Goal: Transaction & Acquisition: Purchase product/service

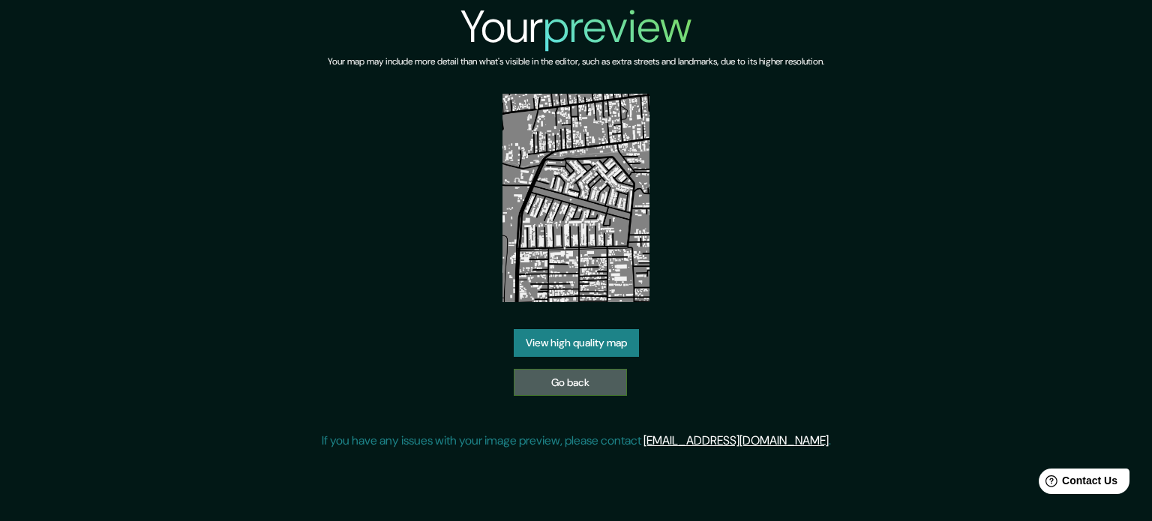
click at [553, 390] on link "Go back" at bounding box center [570, 383] width 113 height 28
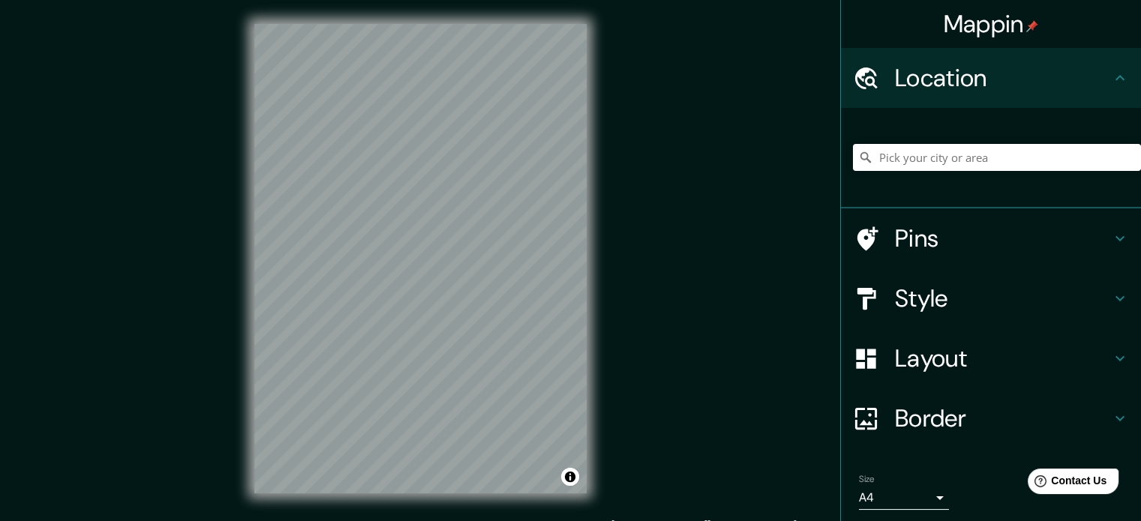
click at [612, 288] on div "Mappin Location Pins Style Layout Border Choose a border. Hint : you can make l…" at bounding box center [570, 271] width 1141 height 542
click at [945, 152] on input "Pick your city or area" at bounding box center [997, 157] width 288 height 27
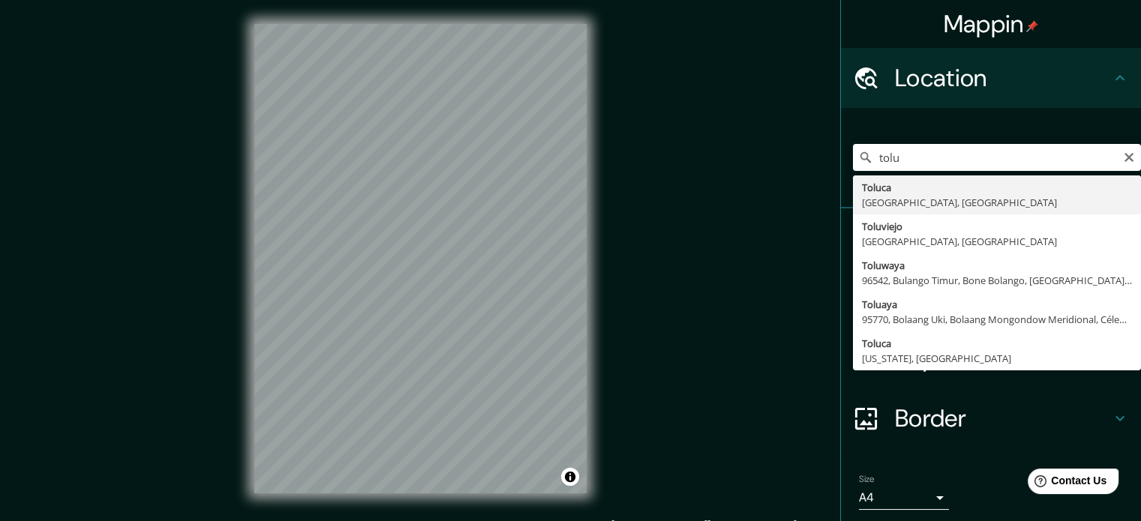
type input "Toluca, [GEOGRAPHIC_DATA], [GEOGRAPHIC_DATA]"
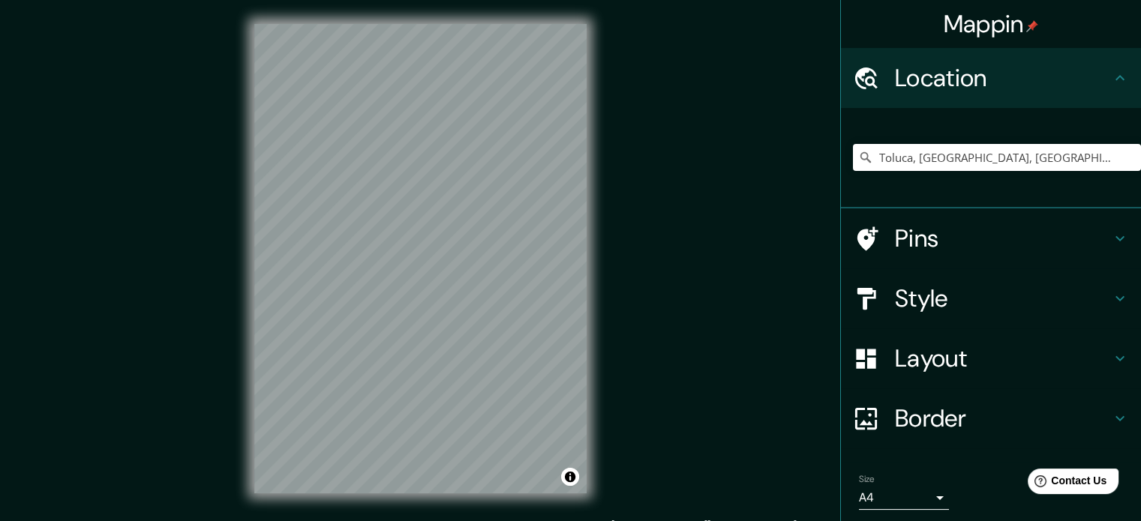
scroll to position [51, 0]
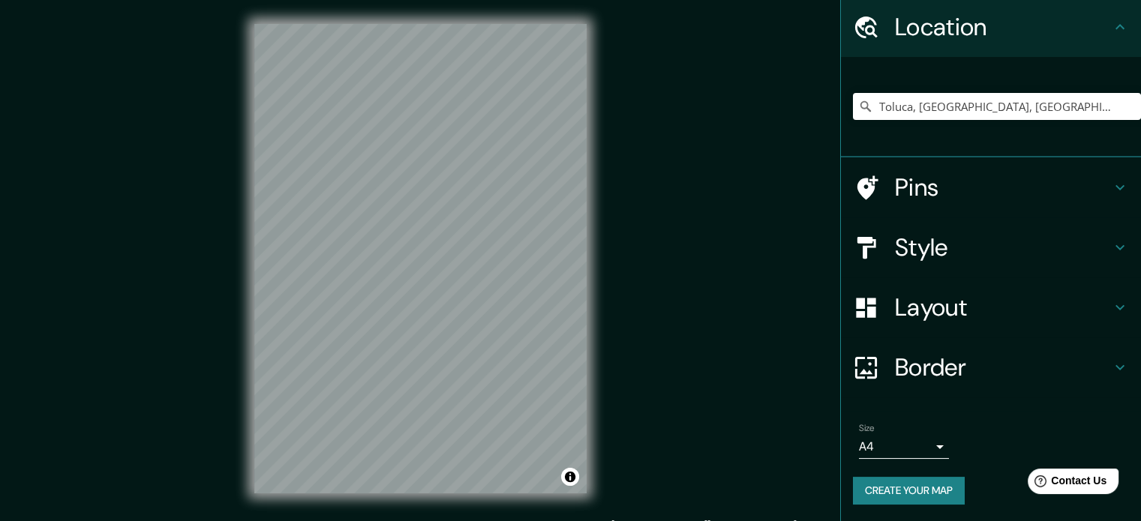
click at [841, 491] on li "Size A4 single Create your map" at bounding box center [991, 467] width 300 height 112
click at [870, 494] on button "Create your map" at bounding box center [909, 491] width 112 height 28
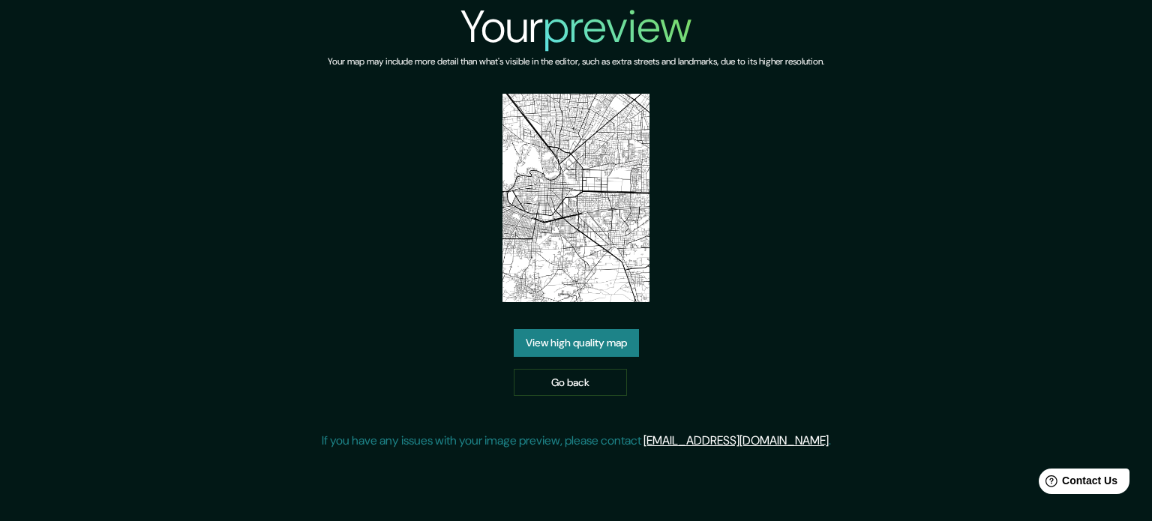
click at [579, 344] on link "View high quality map" at bounding box center [576, 343] width 125 height 28
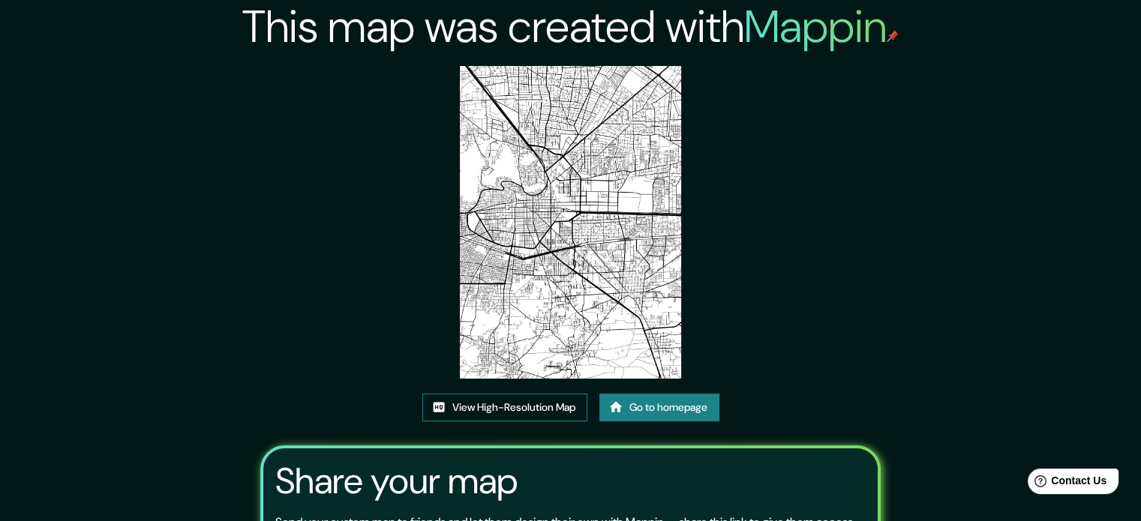
click at [534, 410] on link "View High-Resolution Map" at bounding box center [504, 408] width 165 height 28
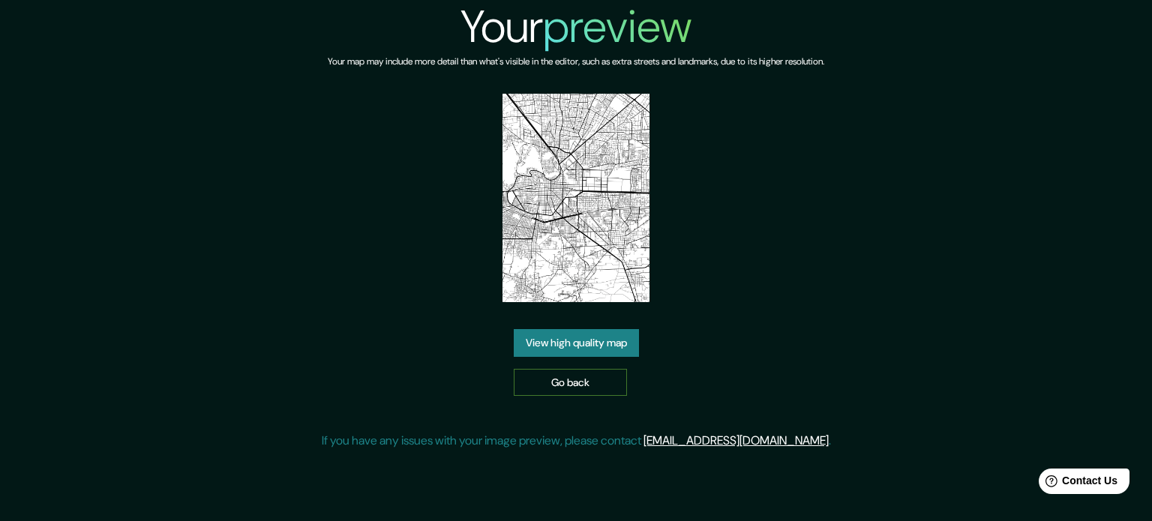
click at [566, 380] on link "Go back" at bounding box center [570, 383] width 113 height 28
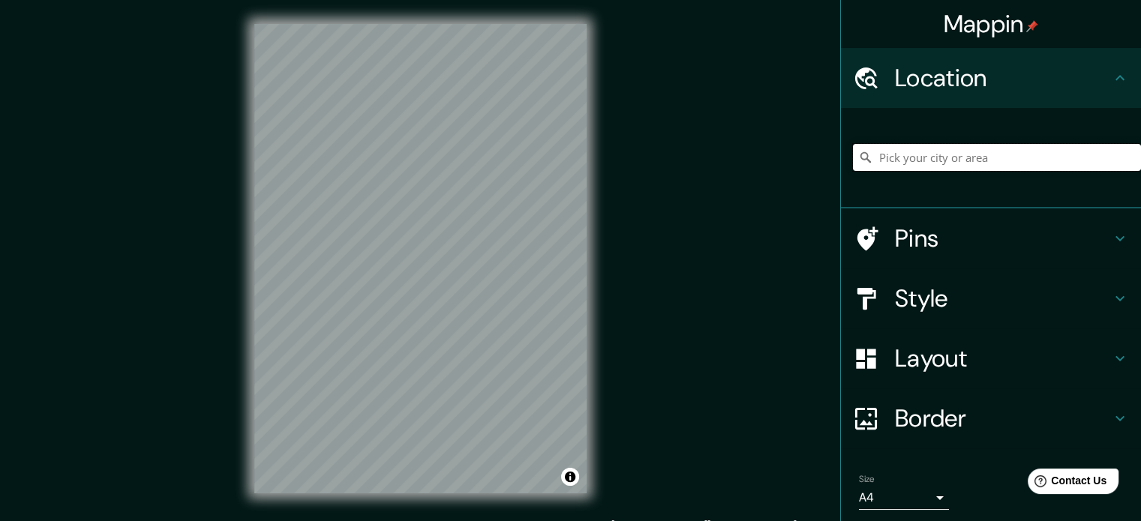
click at [936, 153] on input "Pick your city or area" at bounding box center [997, 157] width 288 height 27
type input "2"
click at [1086, 157] on input "50240, Nevşehir Merkez, Provincia de Nevşehir, Türkiye" at bounding box center [997, 157] width 288 height 27
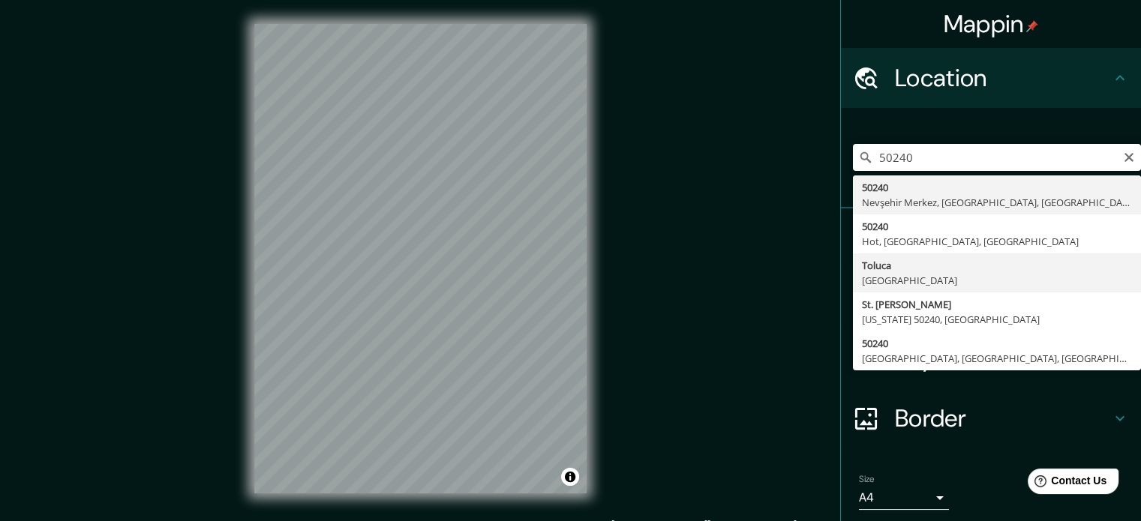
type input "Toluca, Estado de México, 50240, México"
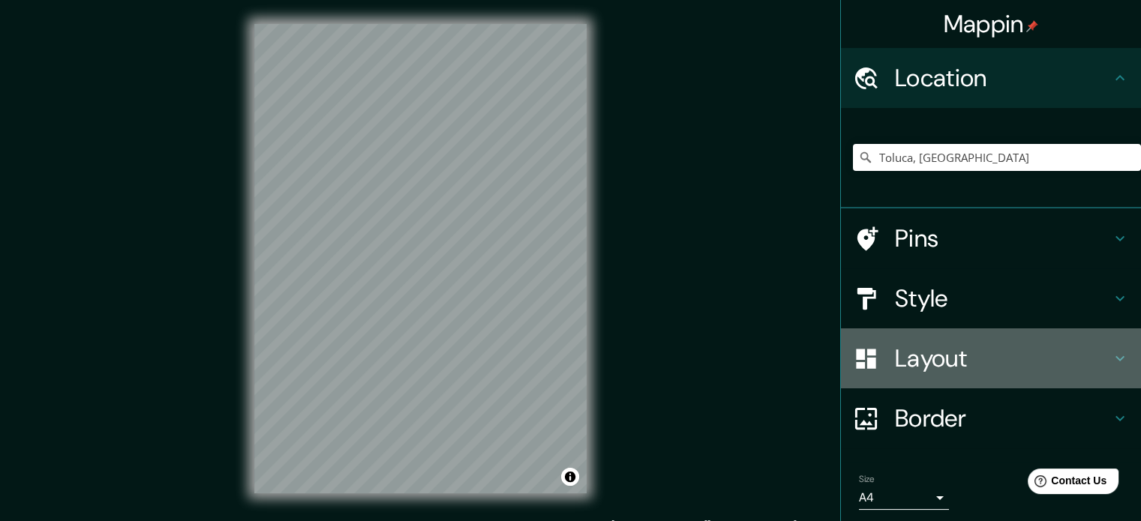
click at [935, 362] on h4 "Layout" at bounding box center [1003, 359] width 216 height 30
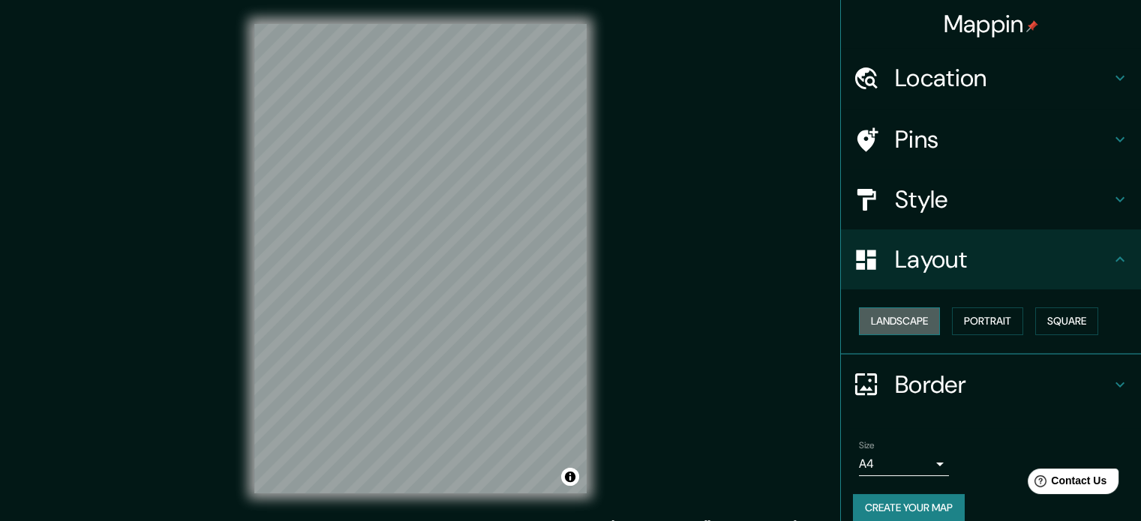
click at [897, 323] on button "Landscape" at bounding box center [899, 322] width 81 height 28
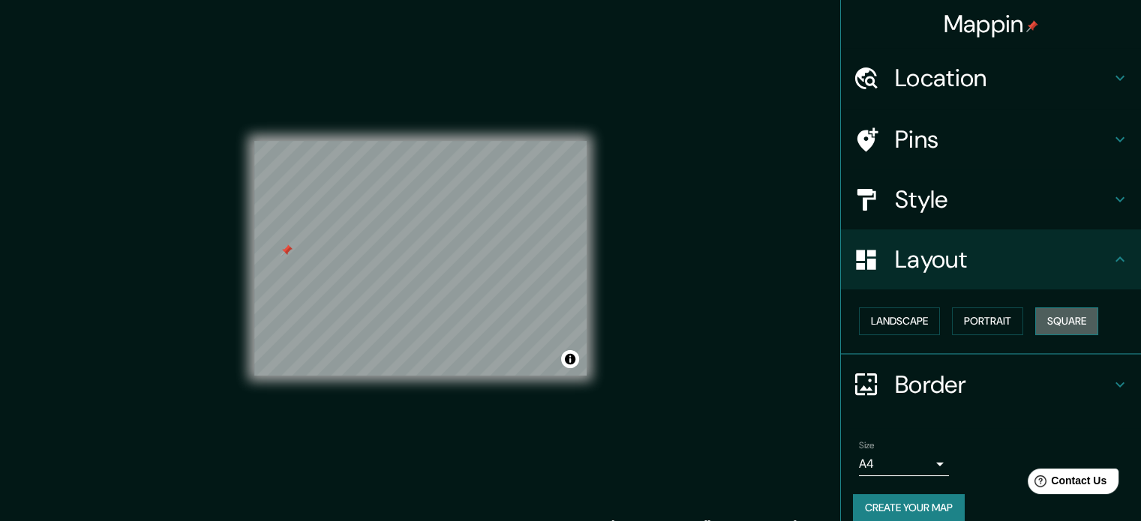
click at [1035, 326] on button "Square" at bounding box center [1066, 322] width 63 height 28
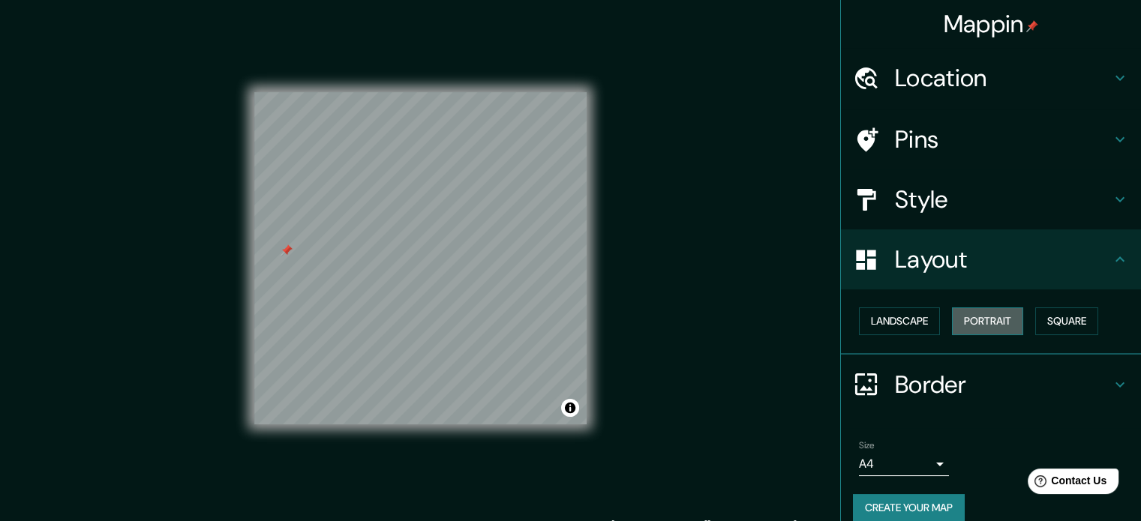
click at [1008, 327] on button "Portrait" at bounding box center [987, 322] width 71 height 28
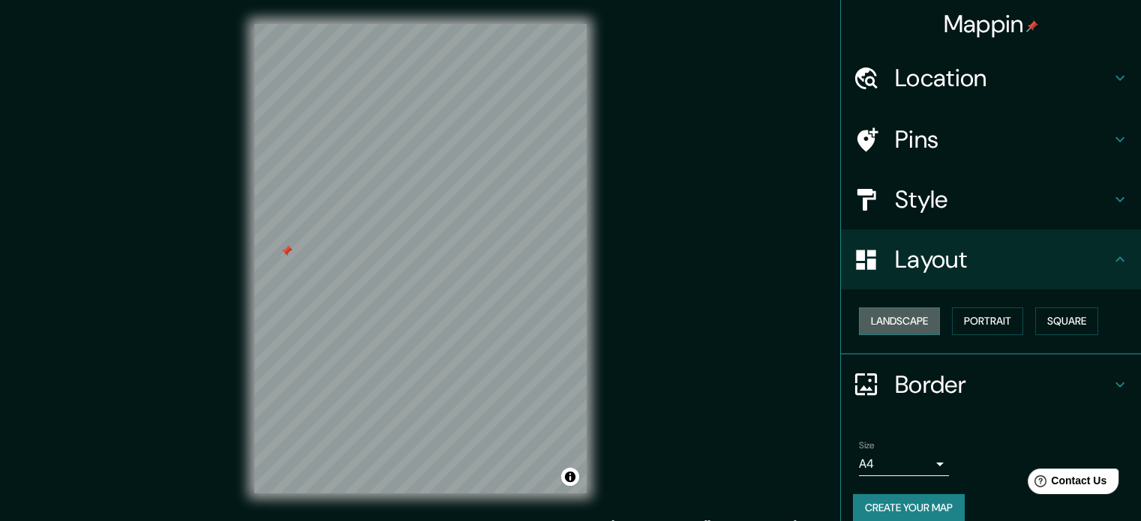
click at [897, 328] on button "Landscape" at bounding box center [899, 322] width 81 height 28
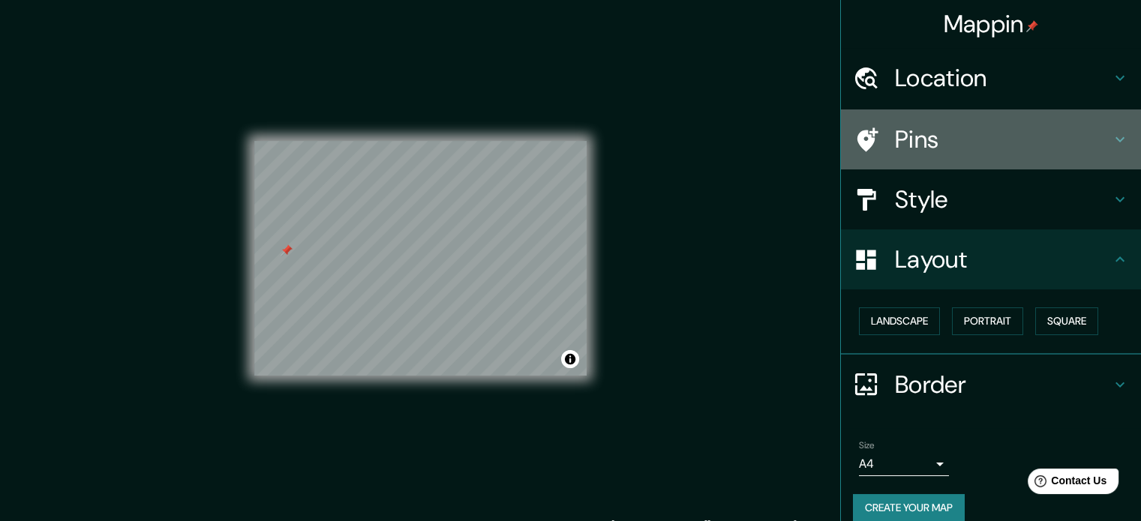
click at [945, 144] on h4 "Pins" at bounding box center [1003, 140] width 216 height 30
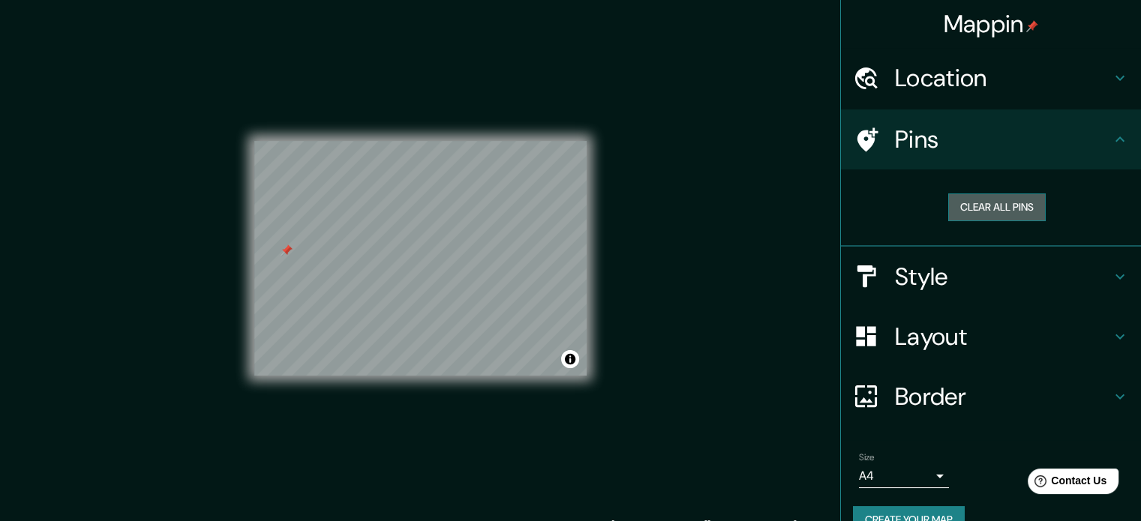
click at [980, 218] on button "Clear all pins" at bounding box center [997, 208] width 98 height 28
click at [910, 140] on h4 "Pins" at bounding box center [1003, 140] width 216 height 30
click at [1013, 212] on button "Clear all pins" at bounding box center [997, 208] width 98 height 28
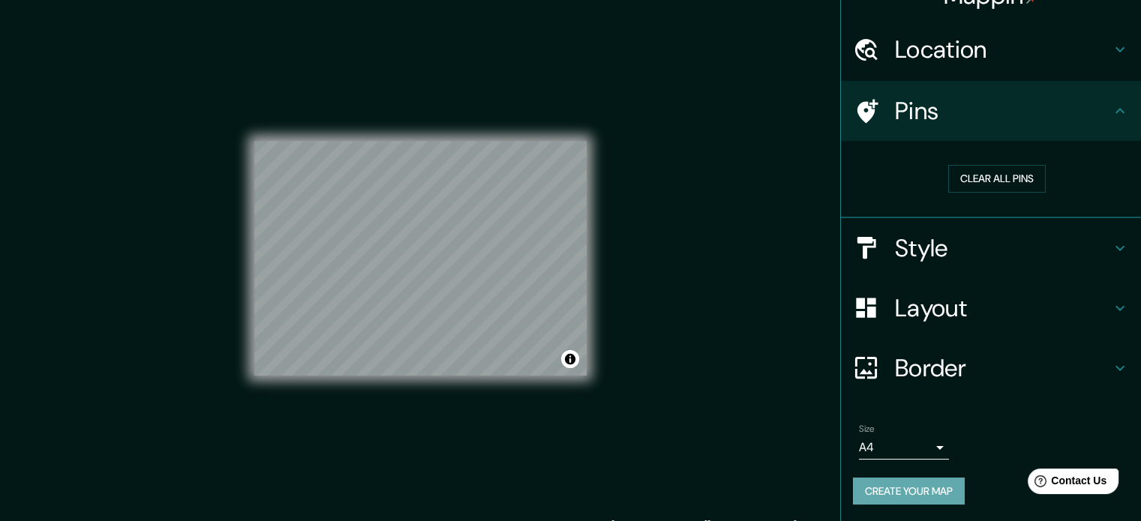
click at [892, 491] on button "Create your map" at bounding box center [909, 492] width 112 height 28
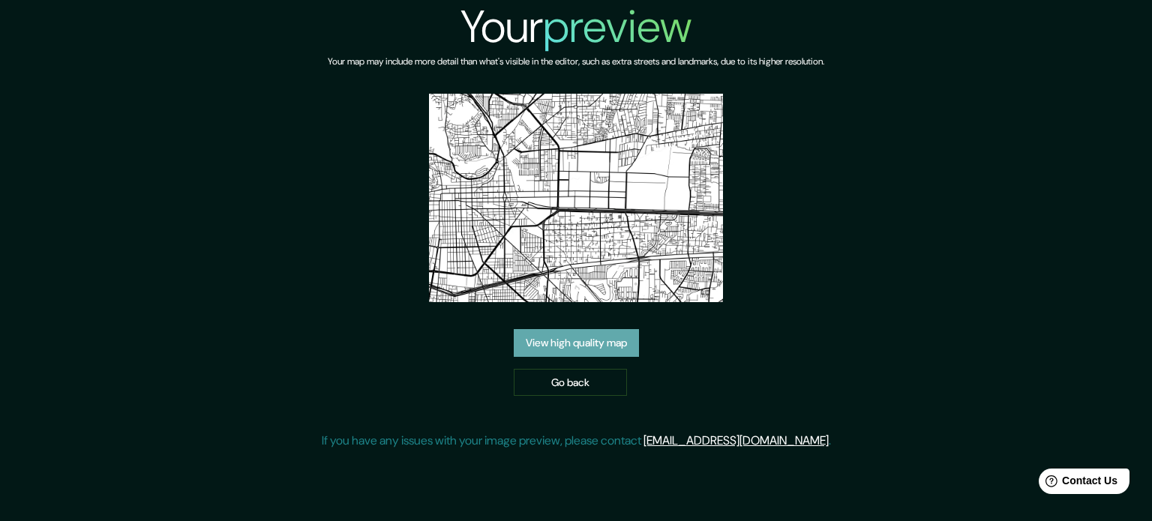
click at [580, 341] on link "View high quality map" at bounding box center [576, 343] width 125 height 28
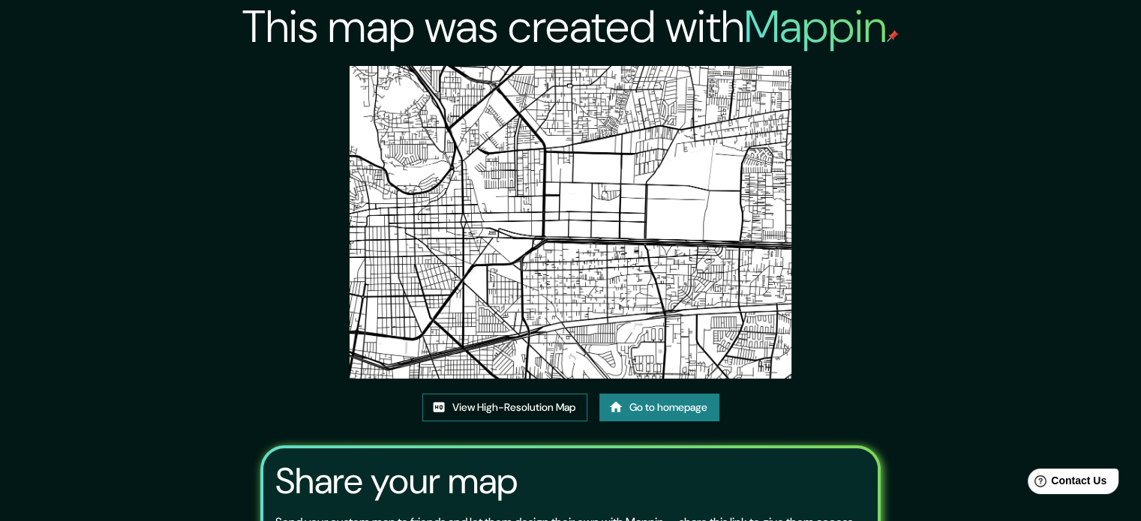
click at [492, 416] on link "View High-Resolution Map" at bounding box center [504, 408] width 165 height 28
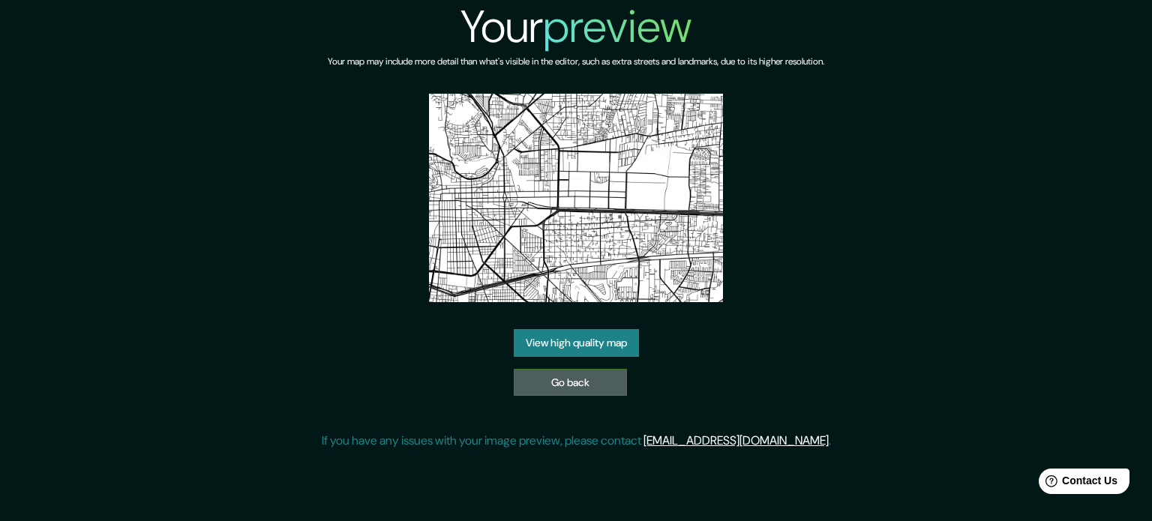
click at [548, 391] on link "Go back" at bounding box center [570, 383] width 113 height 28
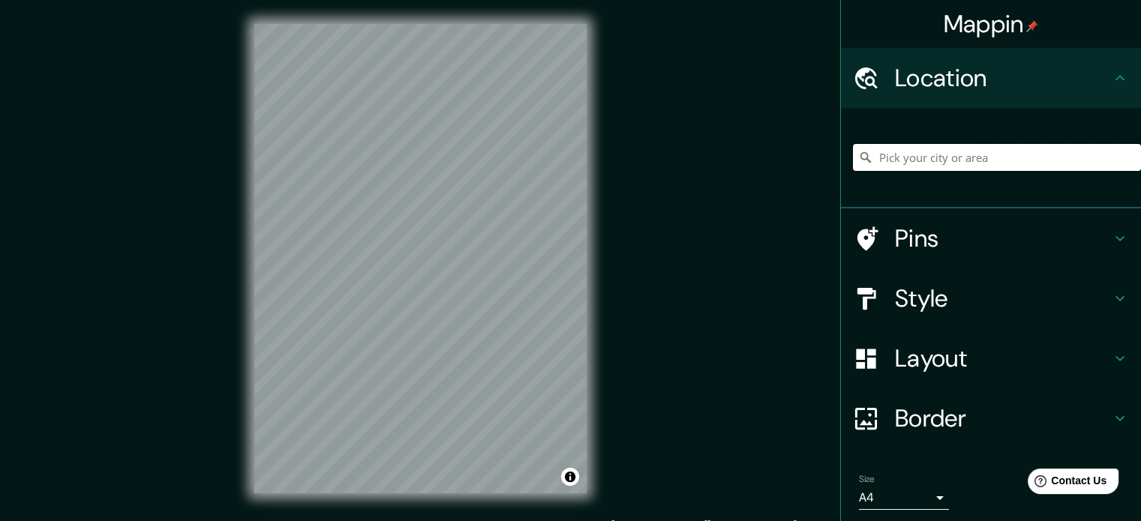
click at [947, 168] on input "Pick your city or area" at bounding box center [997, 157] width 288 height 27
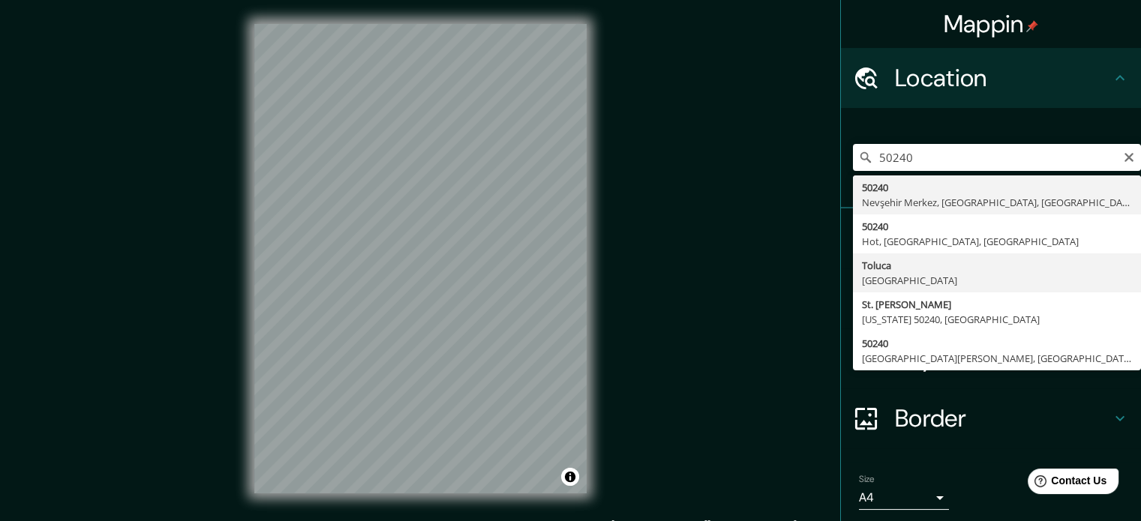
type input "Toluca, Estado de México, 50240, México"
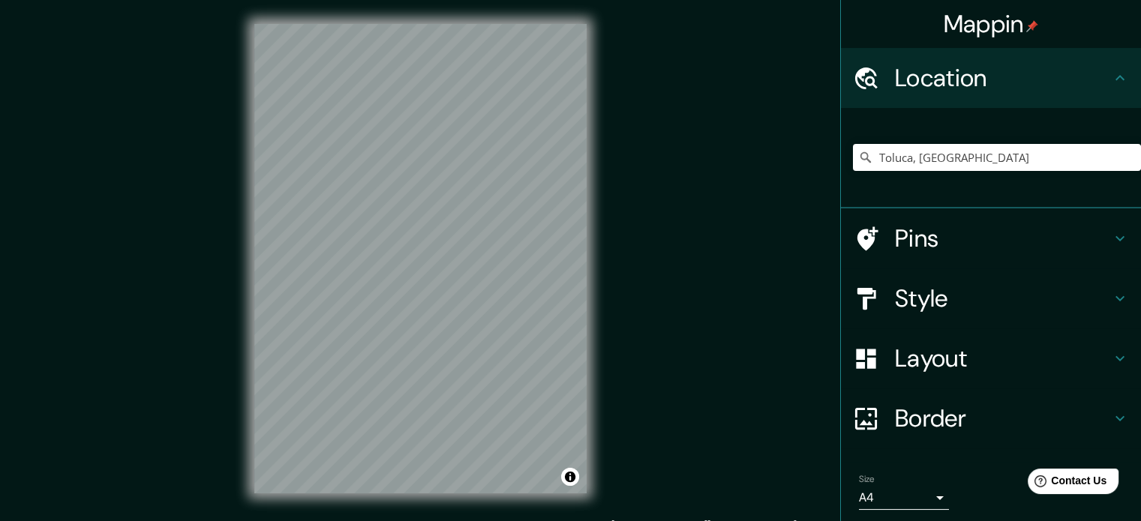
click at [906, 364] on h4 "Layout" at bounding box center [1003, 359] width 216 height 30
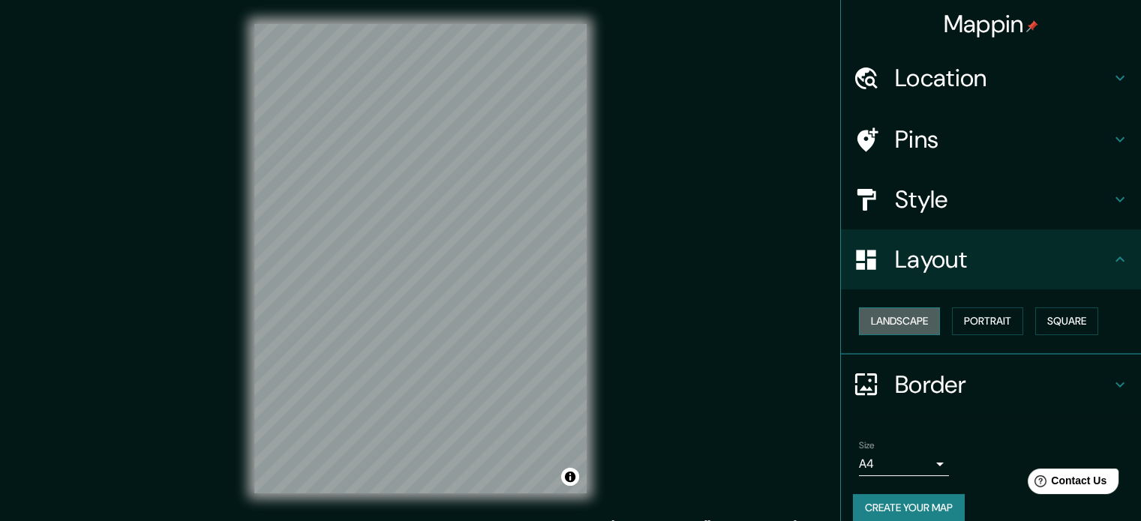
click at [909, 326] on button "Landscape" at bounding box center [899, 322] width 81 height 28
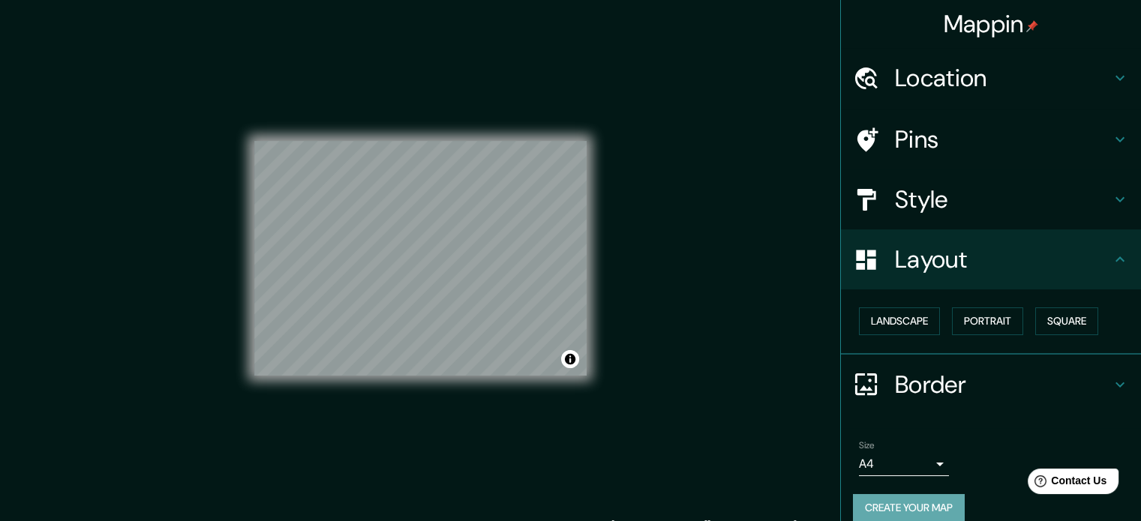
click at [880, 506] on button "Create your map" at bounding box center [909, 508] width 112 height 28
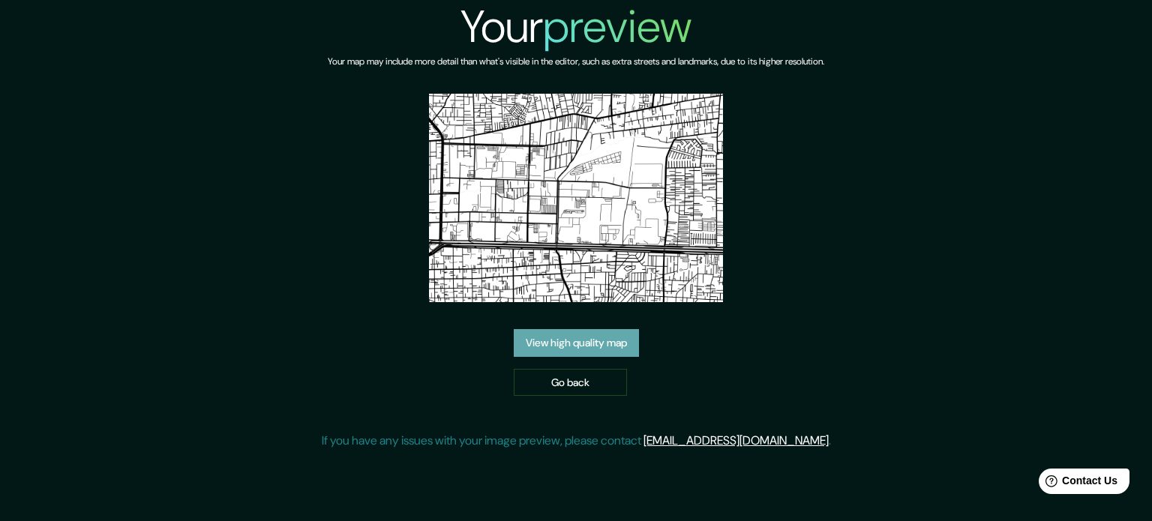
click at [564, 341] on link "View high quality map" at bounding box center [576, 343] width 125 height 28
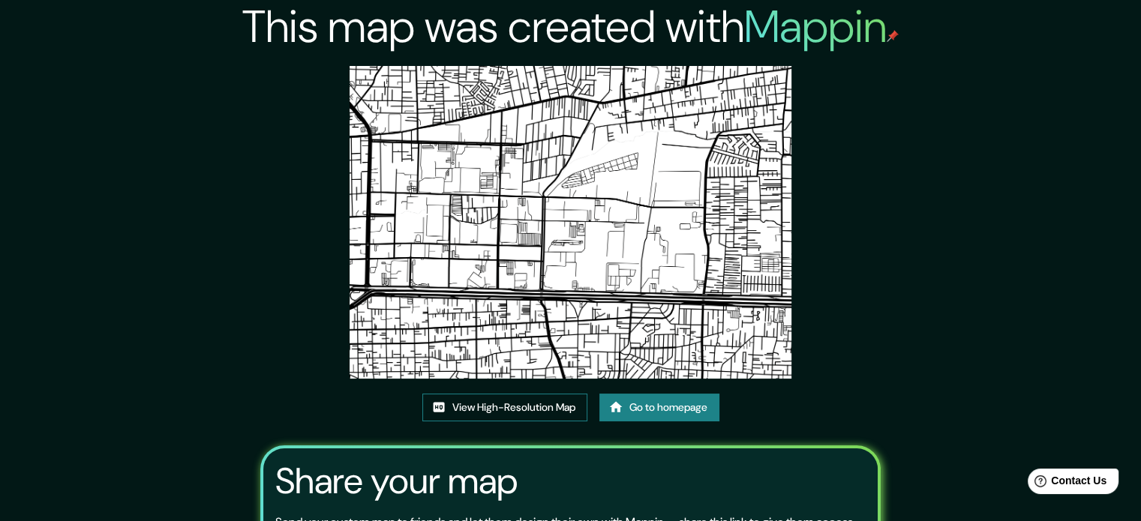
click at [495, 416] on link "View High-Resolution Map" at bounding box center [504, 408] width 165 height 28
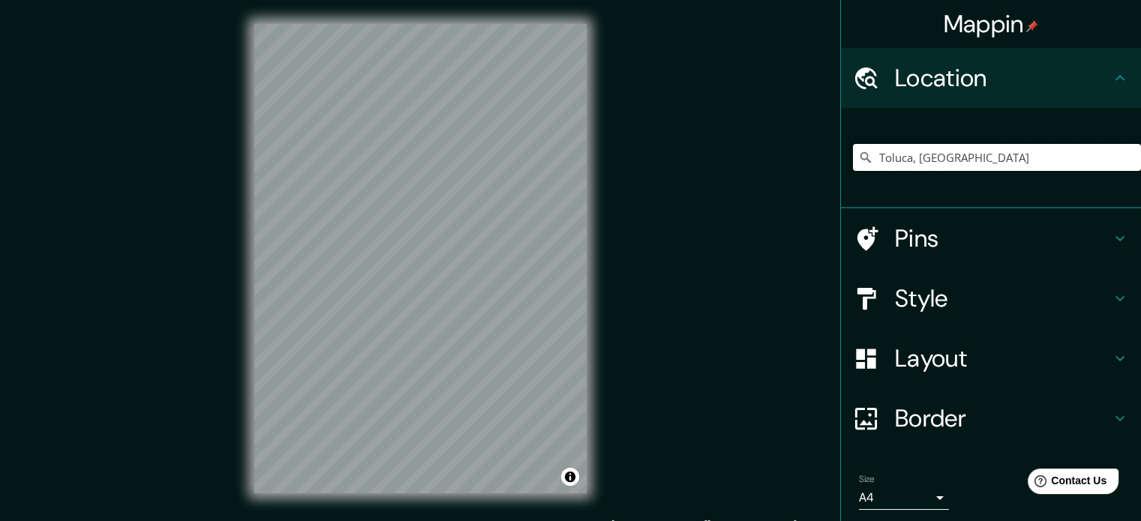
click at [900, 158] on input "Toluca, [GEOGRAPHIC_DATA]" at bounding box center [997, 157] width 288 height 27
click at [1074, 161] on input "Toluca, [GEOGRAPHIC_DATA]" at bounding box center [997, 157] width 288 height 27
click at [1086, 161] on input "Toluca, [GEOGRAPHIC_DATA]" at bounding box center [997, 157] width 288 height 27
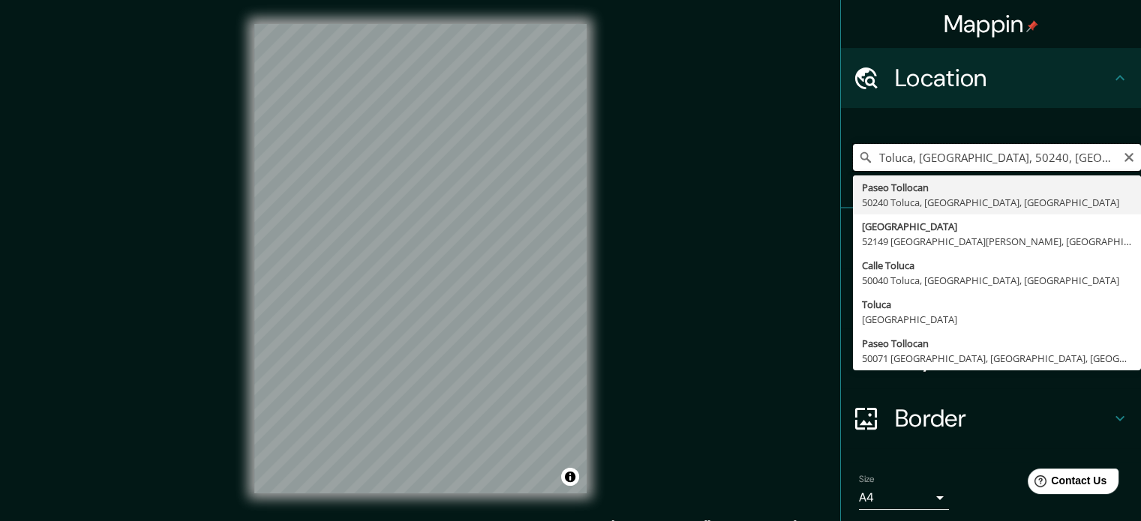
click at [1086, 161] on input "Toluca, [GEOGRAPHIC_DATA], 50240, [GEOGRAPHIC_DATA]" at bounding box center [997, 157] width 288 height 27
drag, startPoint x: 1086, startPoint y: 161, endPoint x: 868, endPoint y: 173, distance: 218.7
click at [868, 173] on div "[GEOGRAPHIC_DATA], [GEOGRAPHIC_DATA] [GEOGRAPHIC_DATA], [GEOGRAPHIC_DATA] [GEOG…" at bounding box center [997, 157] width 288 height 75
type input "Paseo Tollocan, 50240 [GEOGRAPHIC_DATA], [GEOGRAPHIC_DATA], [GEOGRAPHIC_DATA]"
